Goal: Contribute content

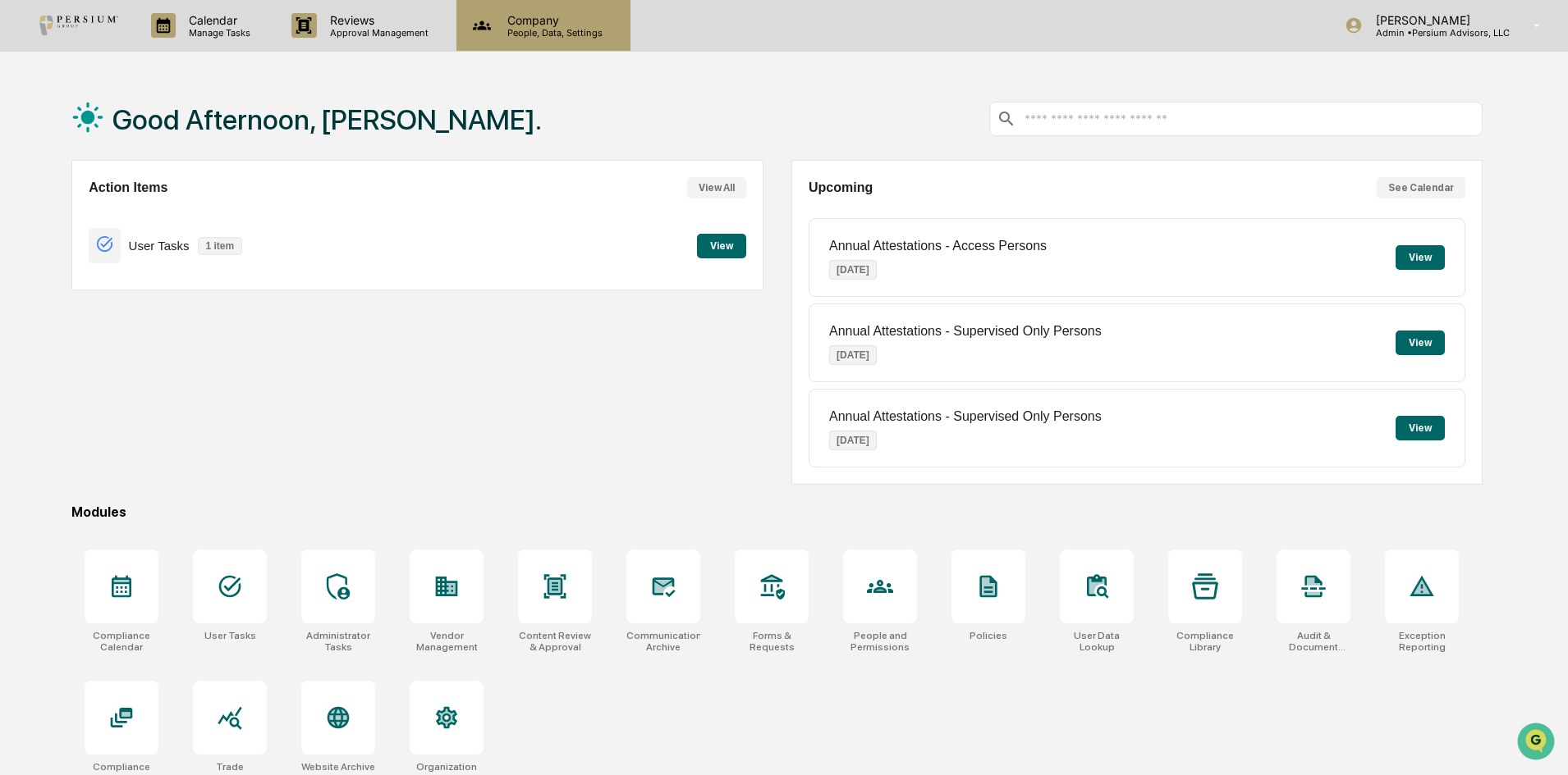
click at [484, 35] on icon at bounding box center [482, 25] width 24 height 24
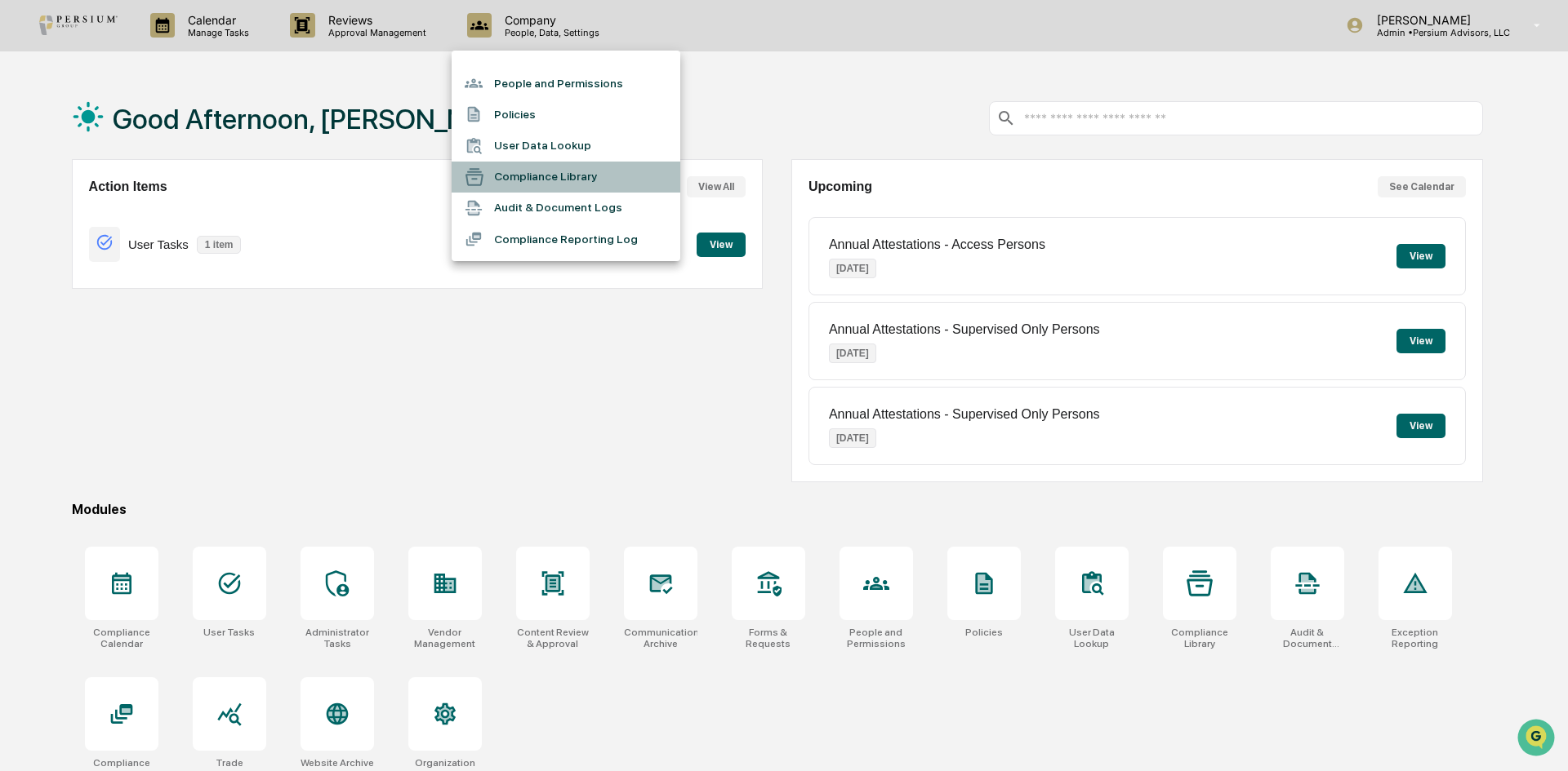
click at [546, 180] on li "Compliance Library" at bounding box center [566, 177] width 229 height 31
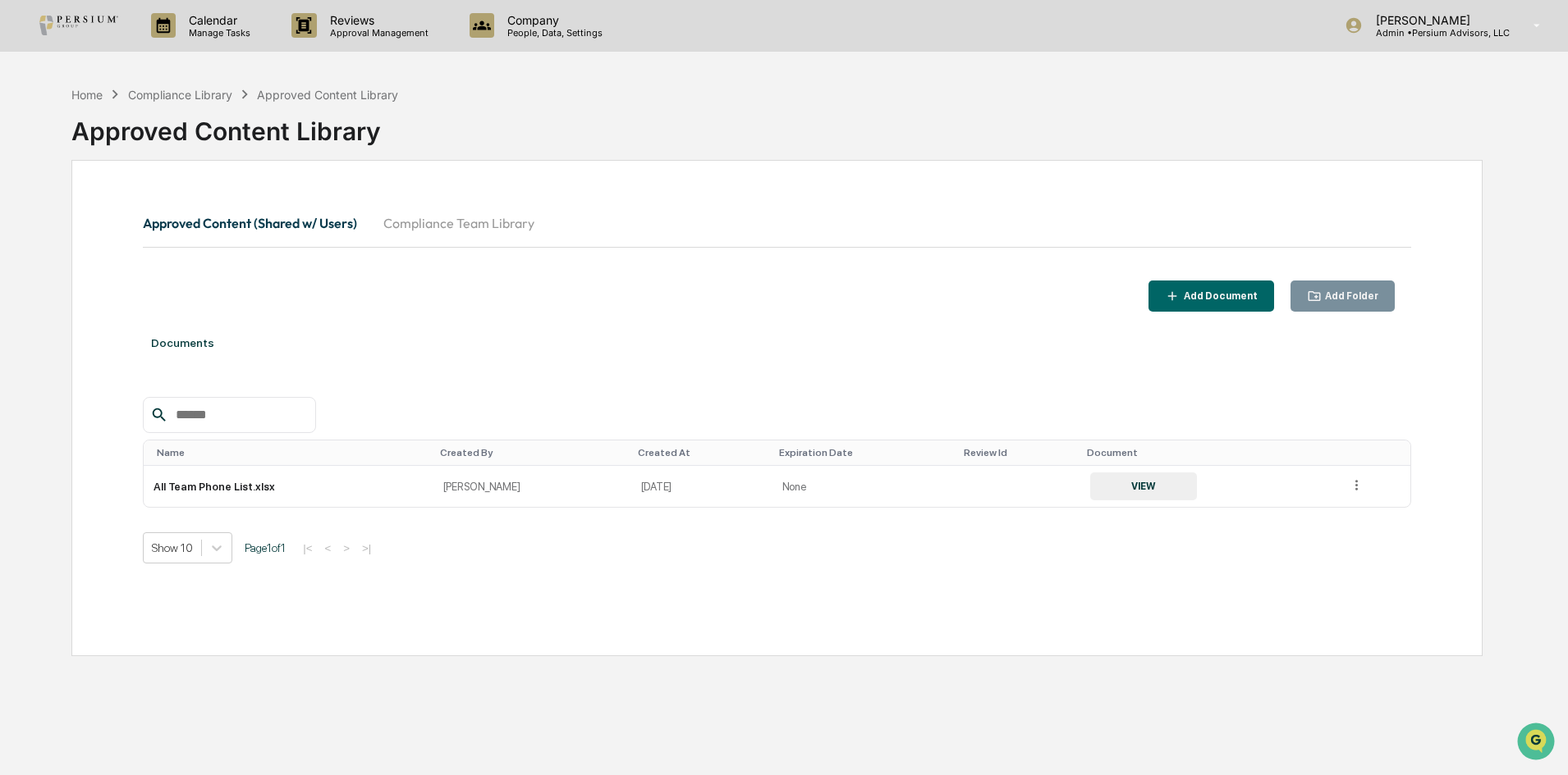
click at [248, 218] on button "Approved Content (Shared w/ Users)" at bounding box center [256, 222] width 227 height 39
click at [1213, 291] on div "Add Document" at bounding box center [1218, 296] width 77 height 11
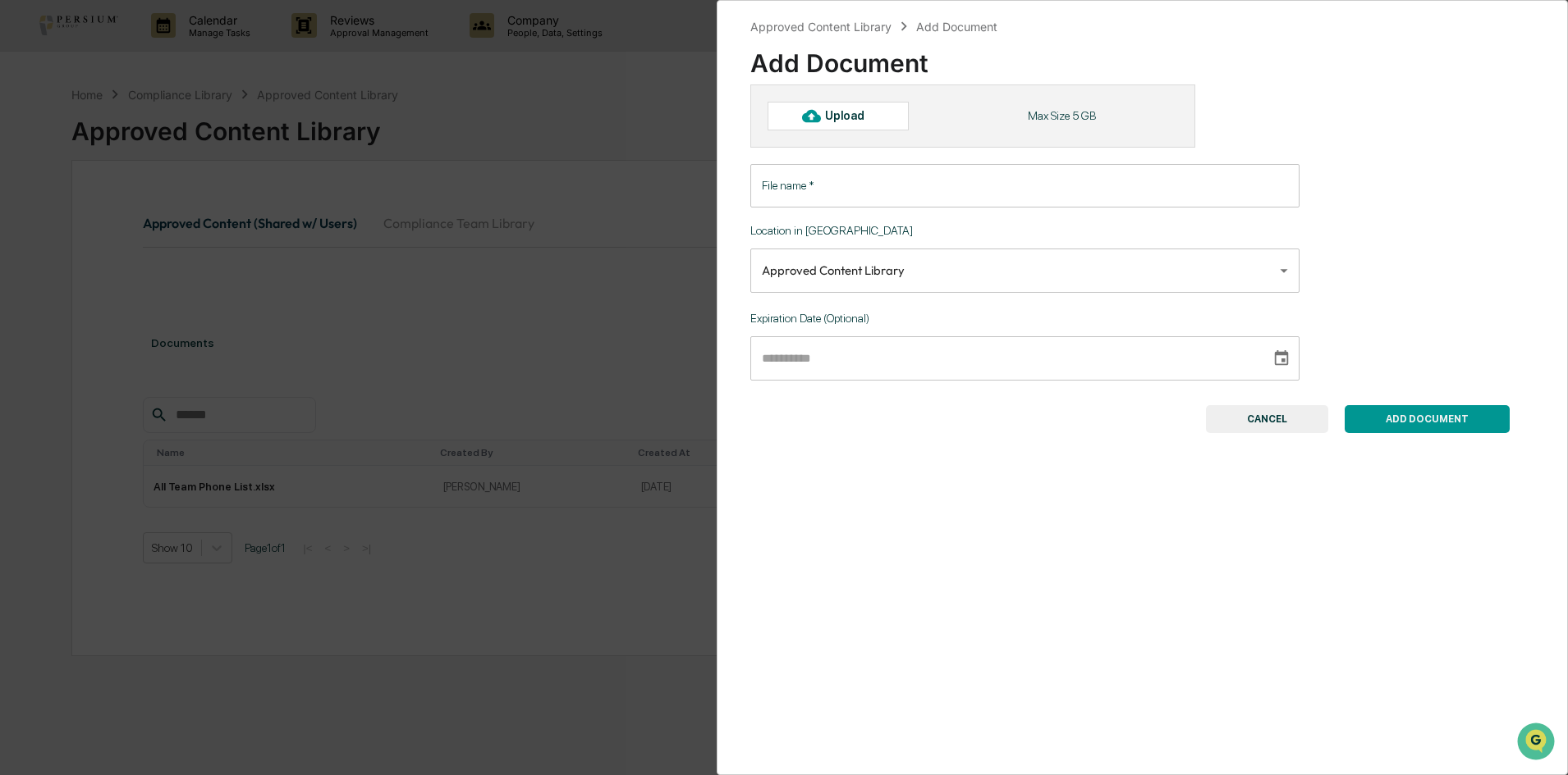
click at [791, 114] on div "Upload" at bounding box center [838, 115] width 142 height 28
type input "**********"
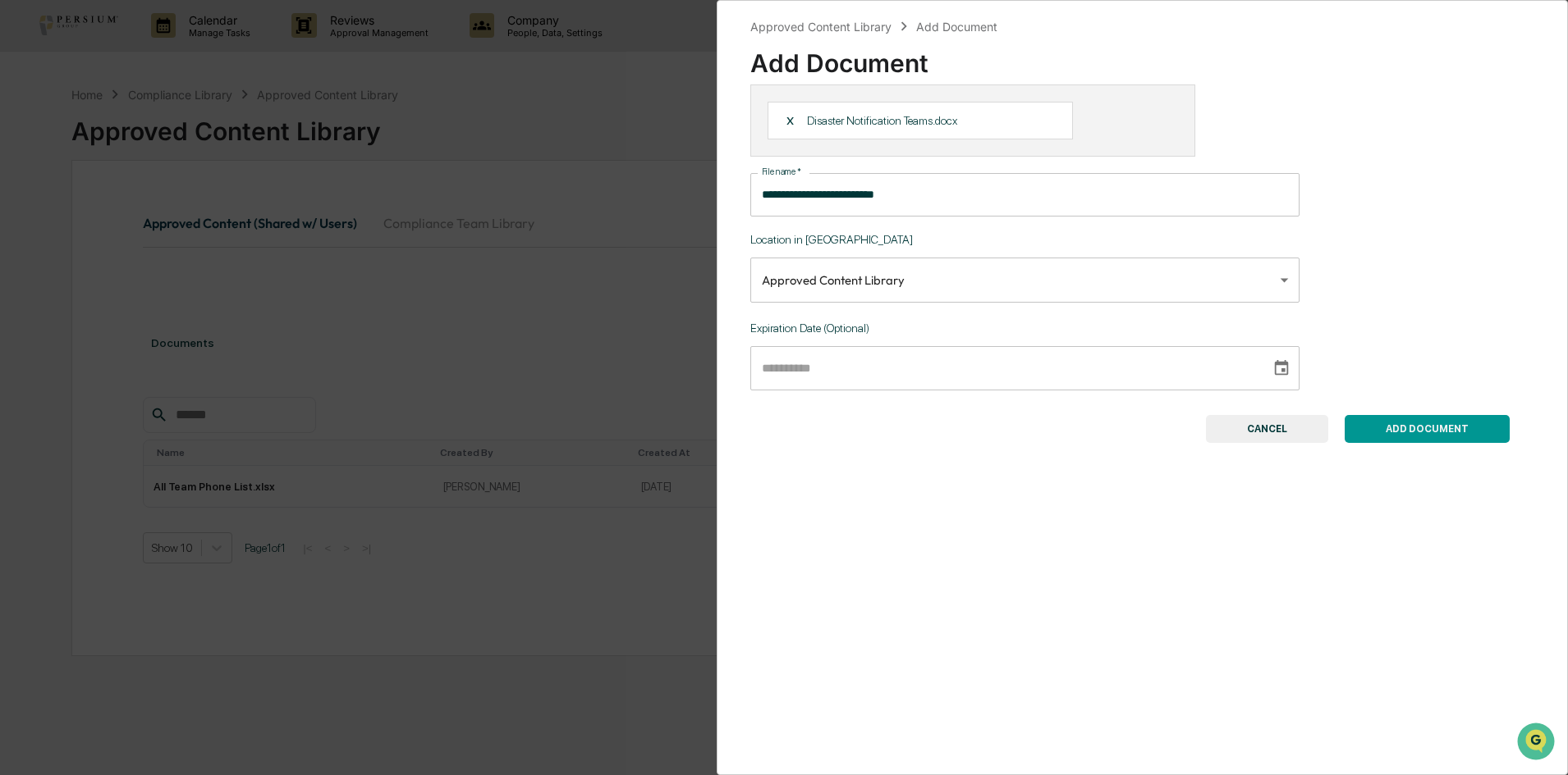
click at [1450, 438] on button "ADD DOCUMENT" at bounding box center [1427, 429] width 165 height 28
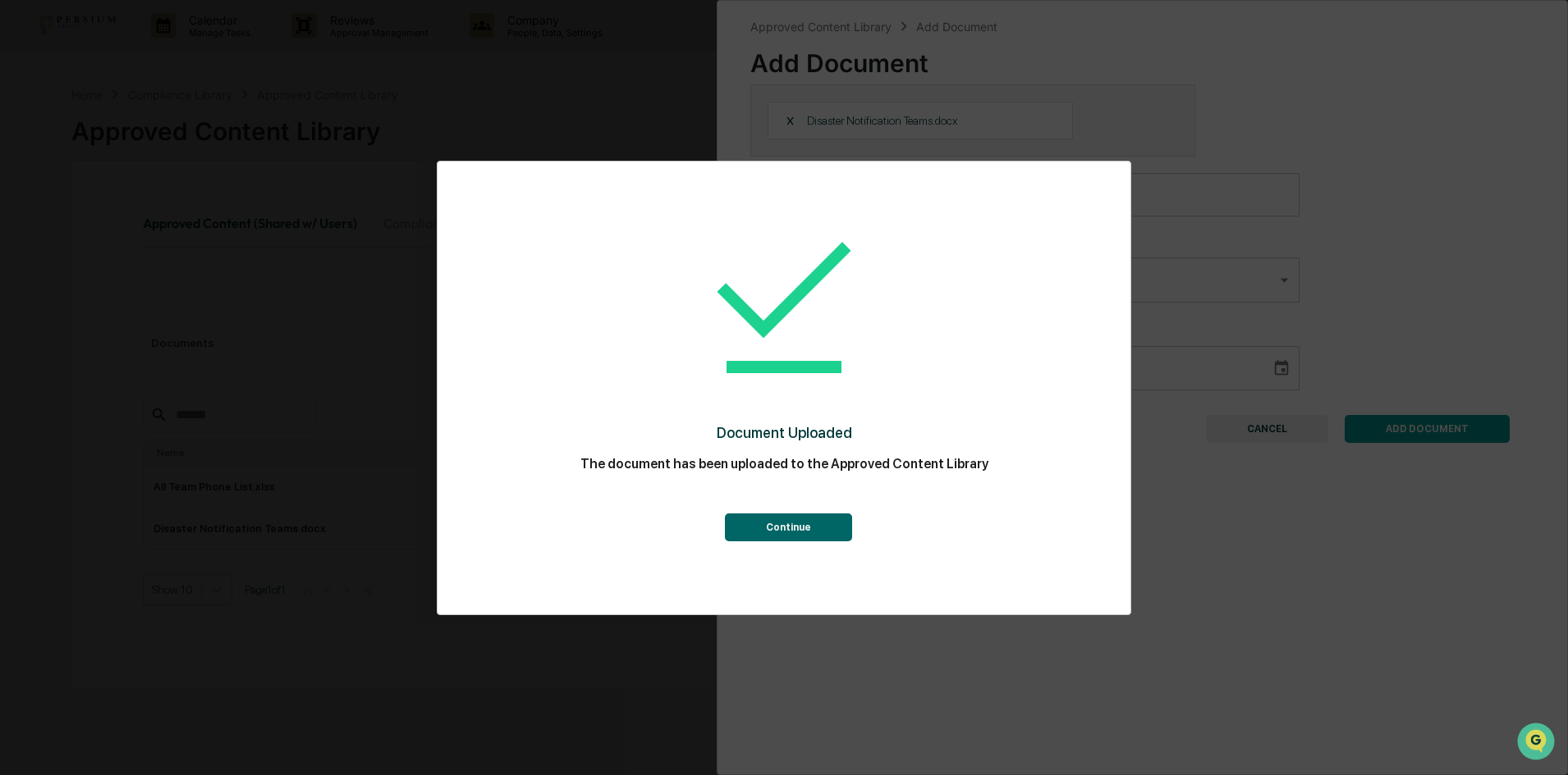
click at [794, 529] on button "Continue" at bounding box center [788, 528] width 128 height 28
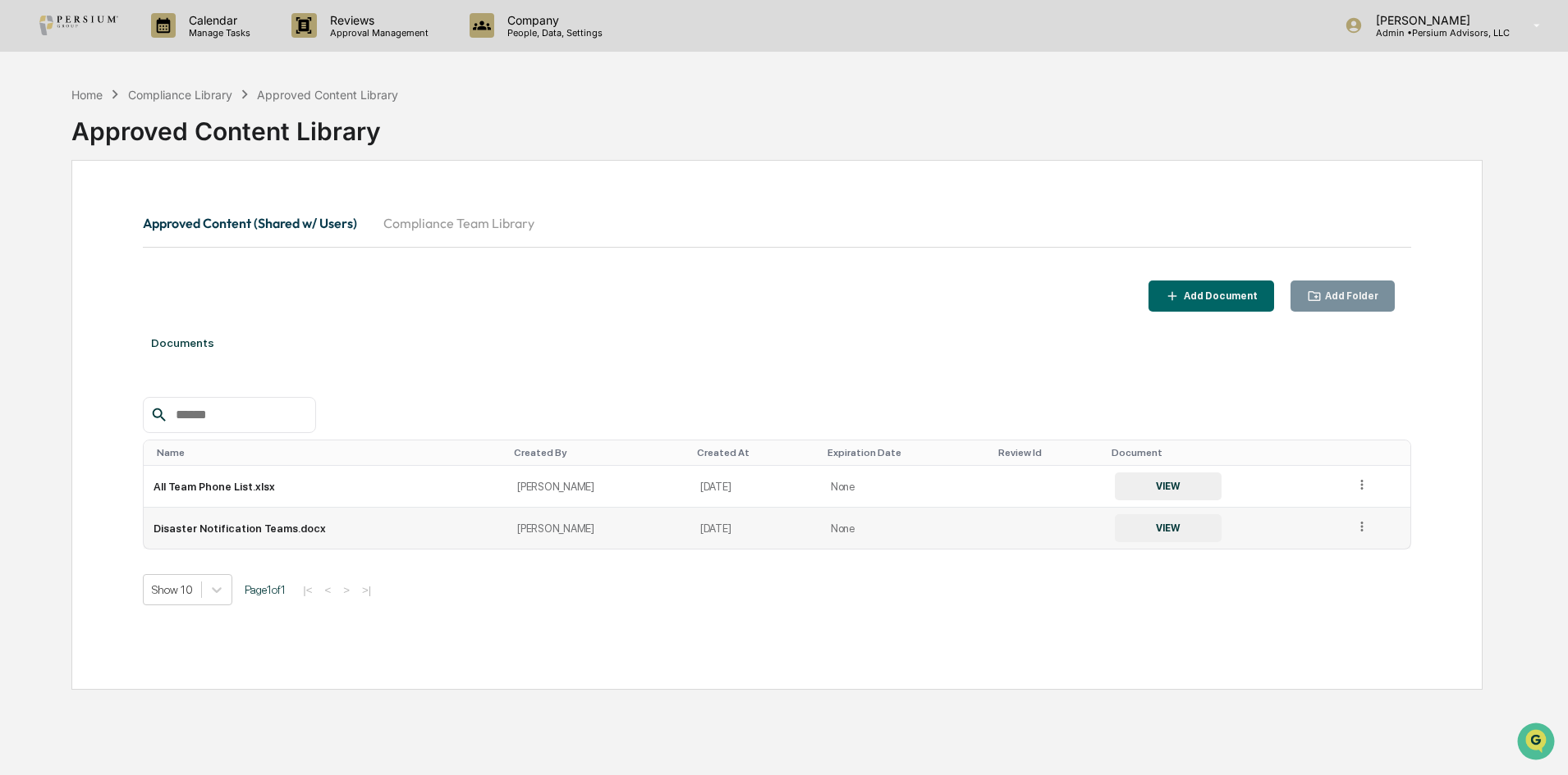
click at [1129, 535] on button "VIEW" at bounding box center [1168, 529] width 107 height 28
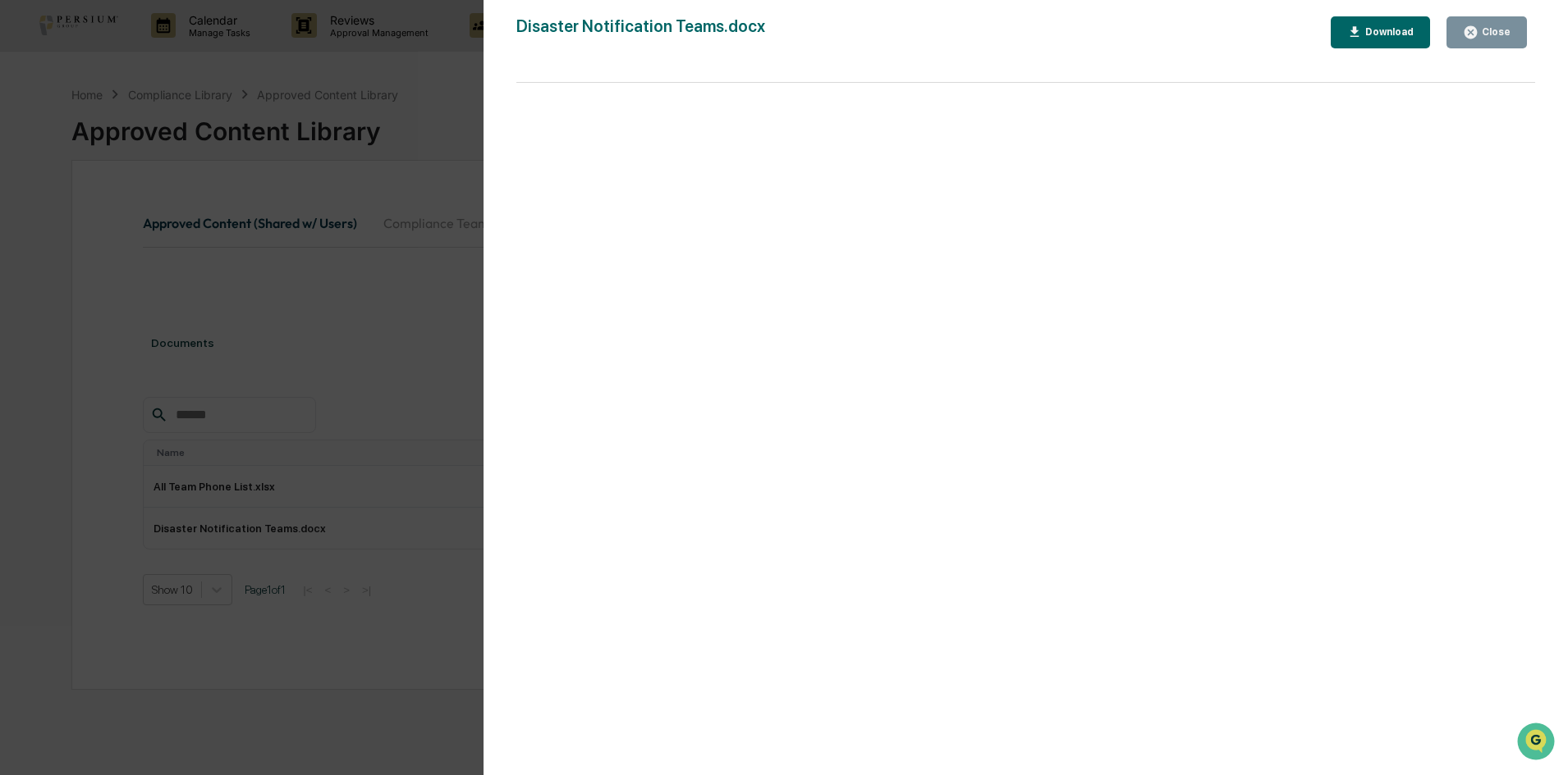
click at [1489, 36] on div "Close" at bounding box center [1494, 31] width 32 height 11
